Goal: Obtain resource: Obtain resource

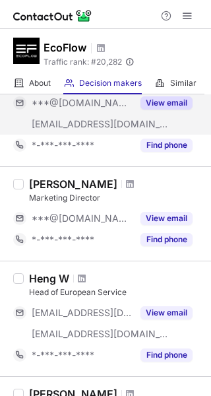
scroll to position [132, 0]
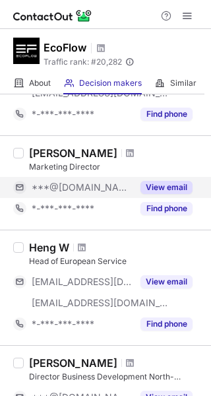
click at [160, 189] on button "View email" at bounding box center [167, 187] width 52 height 13
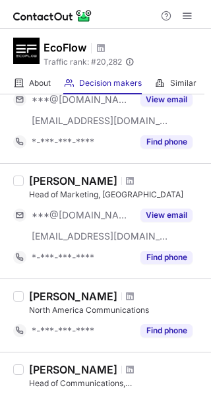
scroll to position [792, 0]
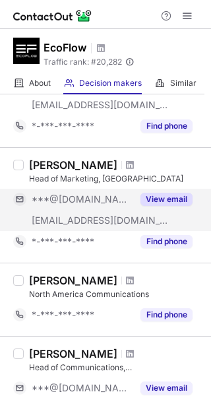
click at [156, 193] on button "View email" at bounding box center [167, 199] width 52 height 13
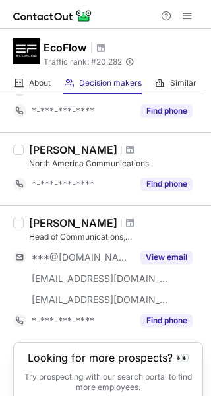
scroll to position [924, 0]
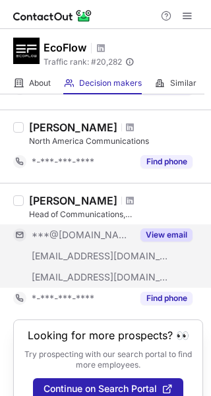
click at [163, 233] on button "View email" at bounding box center [167, 234] width 52 height 13
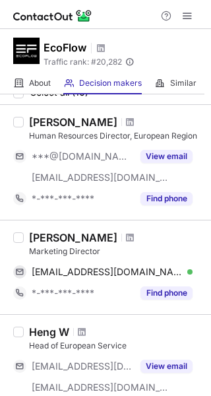
scroll to position [132, 0]
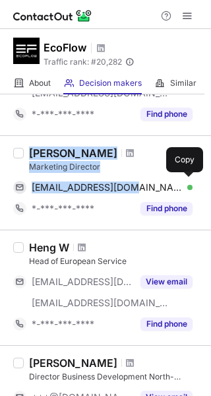
drag, startPoint x: 28, startPoint y: 152, endPoint x: 154, endPoint y: 132, distance: 127.5
click at [130, 190] on div "[PERSON_NAME] Marketing Director [PERSON_NAME][EMAIL_ADDRESS][DOMAIN_NAME] Veri…" at bounding box center [113, 182] width 179 height 73
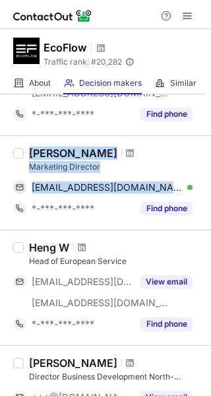
copy div "[PERSON_NAME] Marketing Director [EMAIL_ADDRESS][DOMAIN_NAME]"
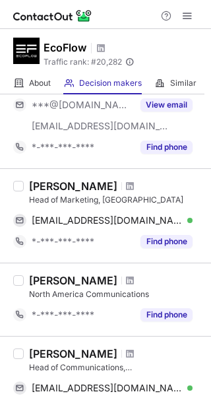
scroll to position [792, 0]
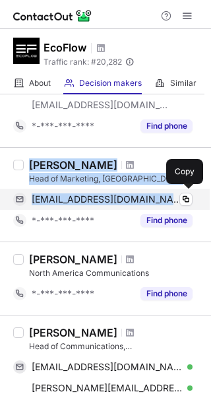
drag, startPoint x: 32, startPoint y: 161, endPoint x: 120, endPoint y: 200, distance: 96.6
click at [127, 203] on div "[PERSON_NAME] Head of Marketing, [GEOGRAPHIC_DATA] [EMAIL_ADDRESS][DOMAIN_NAME]…" at bounding box center [113, 194] width 179 height 73
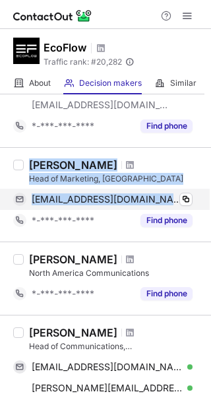
copy div "[PERSON_NAME] Head of Marketing, [GEOGRAPHIC_DATA] [EMAIL_ADDRESS][DOMAIN_NAME]"
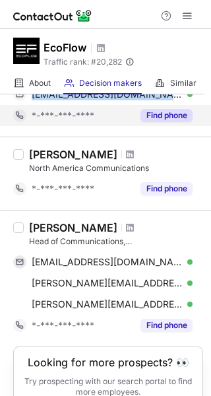
scroll to position [924, 0]
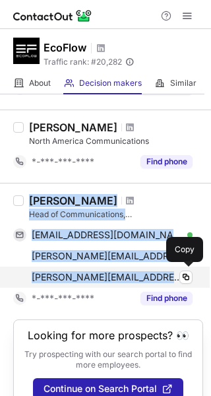
drag, startPoint x: 28, startPoint y: 201, endPoint x: 143, endPoint y: 272, distance: 135.7
click at [151, 275] on div "[PERSON_NAME] Head of Communications, [GEOGRAPHIC_DATA] [EMAIL_ADDRESS][DOMAIN_…" at bounding box center [113, 251] width 179 height 115
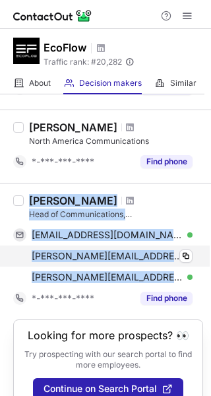
copy div "[PERSON_NAME] Head of Communications, [GEOGRAPHIC_DATA] [EMAIL_ADDRESS][DOMAIN_…"
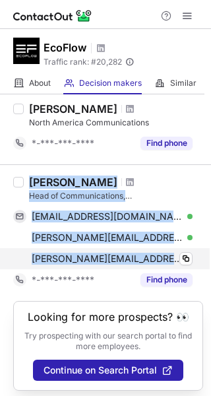
scroll to position [947, 0]
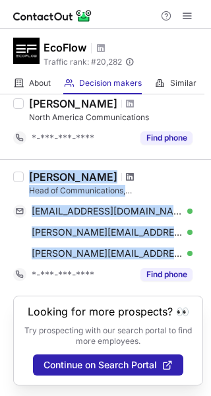
click at [126, 173] on span at bounding box center [130, 177] width 8 height 11
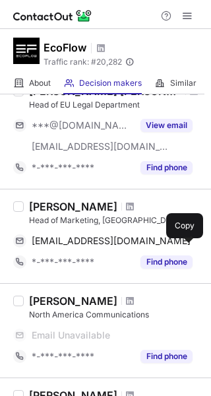
scroll to position [749, 0]
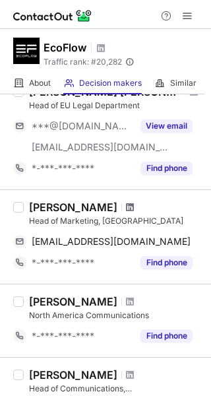
click at [126, 207] on span at bounding box center [130, 207] width 8 height 11
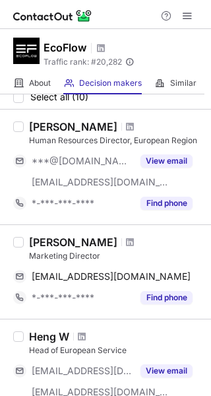
scroll to position [66, 0]
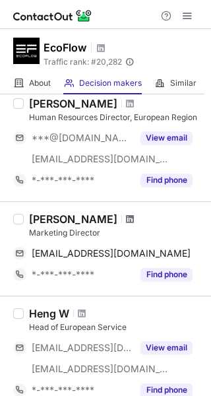
click at [126, 217] on span at bounding box center [130, 219] width 8 height 11
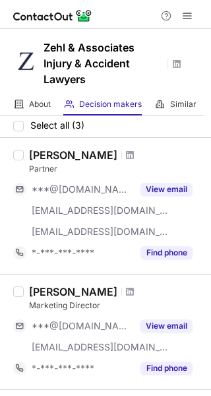
scroll to position [132, 0]
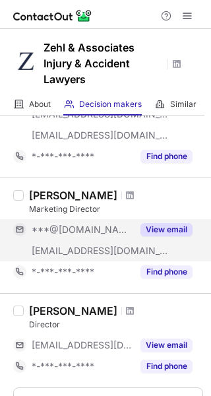
click at [162, 223] on button "View email" at bounding box center [167, 229] width 52 height 13
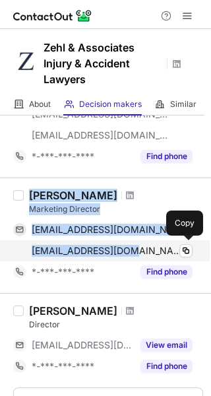
drag, startPoint x: 32, startPoint y: 195, endPoint x: 128, endPoint y: 257, distance: 114.6
click at [128, 257] on div "Ashton Bremer Marketing Director ashton_brooke@icloud.com Verified Copy abremer…" at bounding box center [113, 236] width 179 height 94
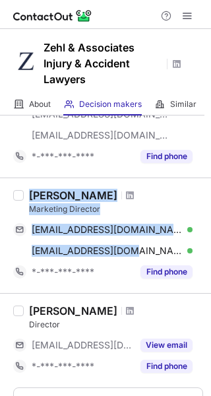
copy div "Ashton Bremer Marketing Director ashton_brooke@icloud.com Verified Copy abremer…"
click at [126, 190] on span at bounding box center [130, 195] width 8 height 11
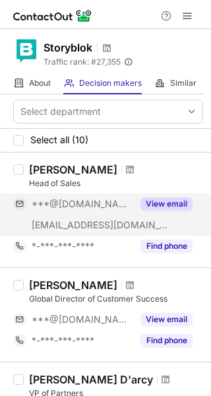
click at [156, 201] on button "View email" at bounding box center [167, 203] width 52 height 13
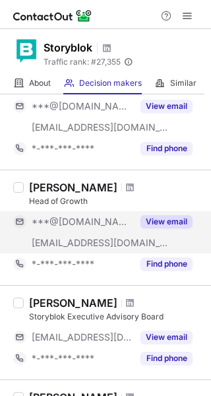
scroll to position [330, 0]
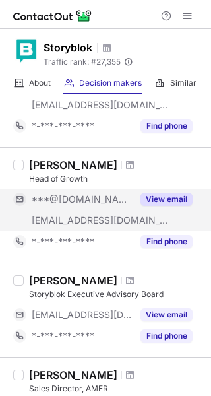
click at [166, 197] on button "View email" at bounding box center [167, 199] width 52 height 13
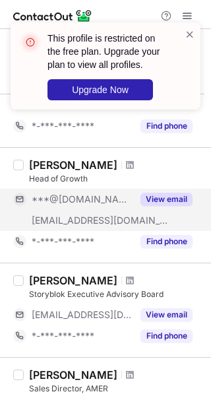
scroll to position [396, 0]
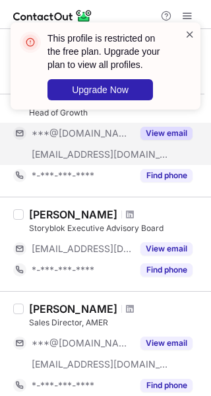
click at [189, 36] on span at bounding box center [190, 34] width 11 height 13
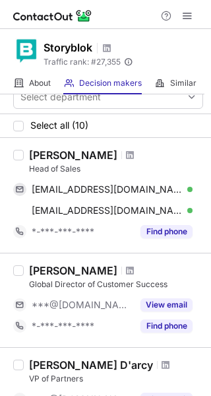
scroll to position [0, 0]
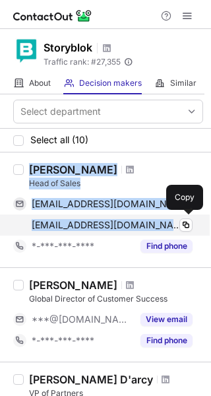
drag, startPoint x: 32, startPoint y: 170, endPoint x: 155, endPoint y: 230, distance: 137.2
click at [152, 230] on div "Harry Maxwell Head of Sales harryrsmaxwell@gmail.com Verified Copy maxwhr@rugby…" at bounding box center [113, 210] width 179 height 94
copy div "Harry Maxwell Head of Sales harryrsmaxwell@gmail.com Verified Copy maxwhr@rugby…"
